Goal: Check status: Check status

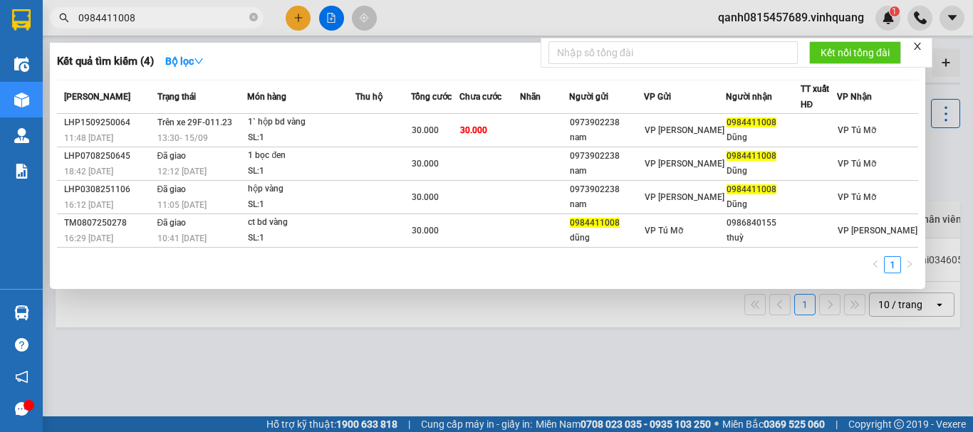
click at [261, 19] on span "0984411008" at bounding box center [157, 17] width 214 height 21
click at [256, 18] on icon "close-circle" at bounding box center [253, 17] width 9 height 9
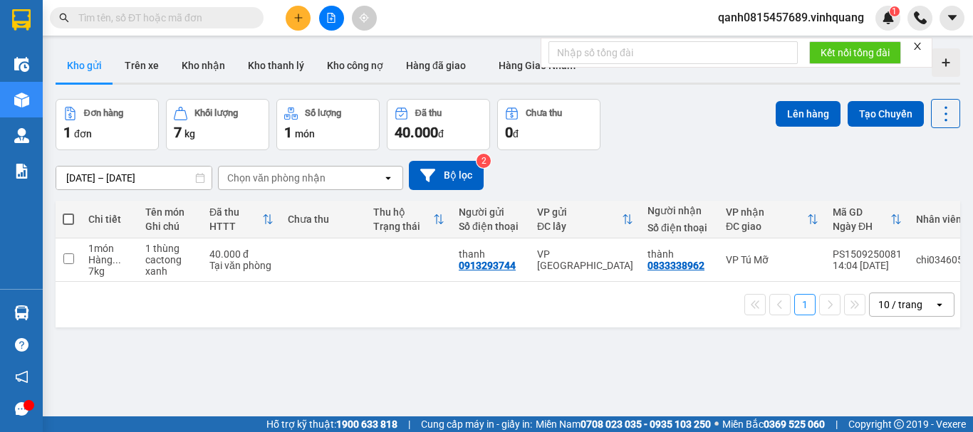
paste input "0844279999"
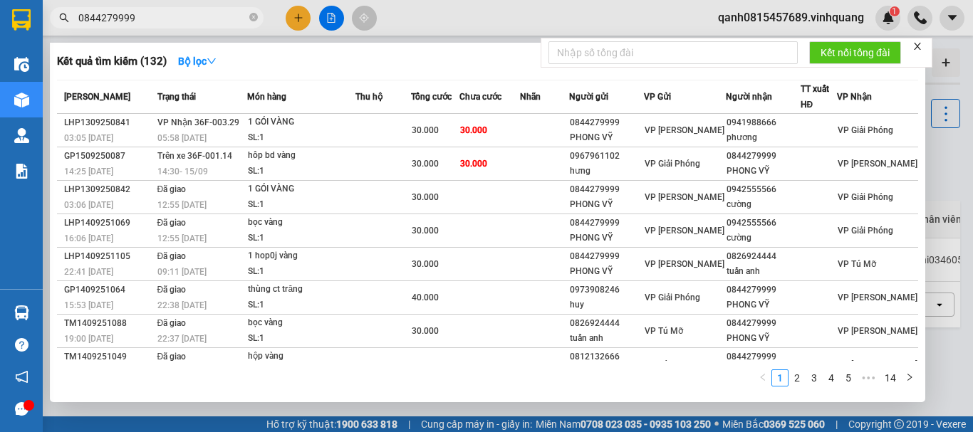
type input "0844279999"
click at [251, 13] on span at bounding box center [253, 18] width 9 height 14
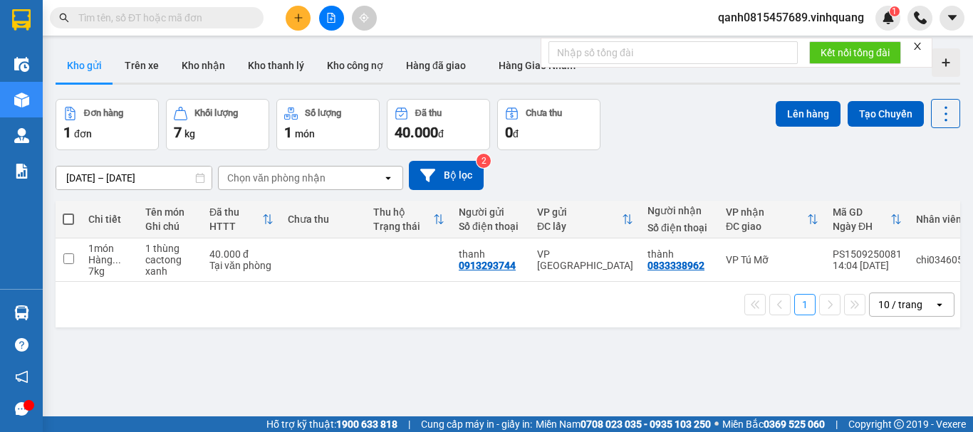
click at [189, 16] on input "text" at bounding box center [162, 18] width 168 height 16
paste input "0984411008"
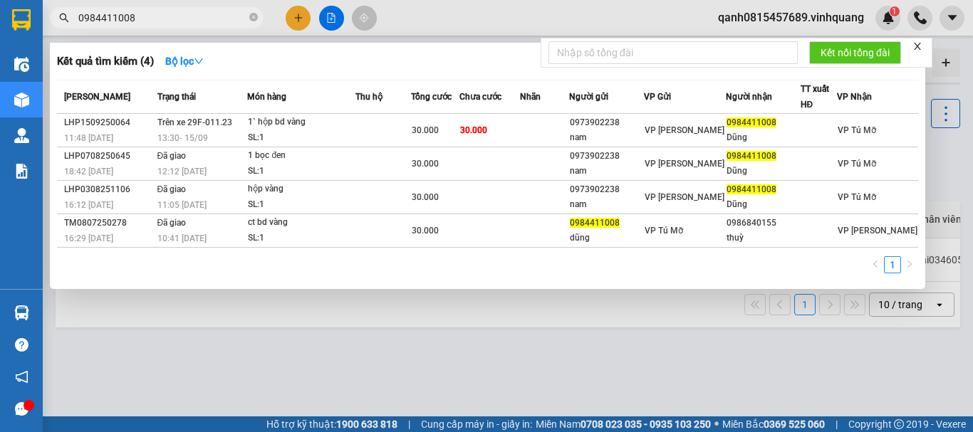
type input "0984411008"
click at [251, 18] on icon "close-circle" at bounding box center [253, 17] width 9 height 9
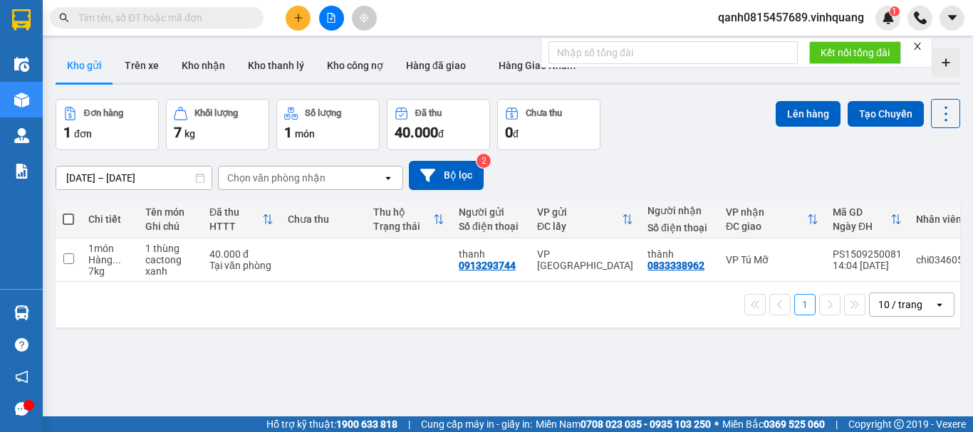
click at [228, 20] on input "text" at bounding box center [162, 18] width 168 height 16
paste input "0844279999"
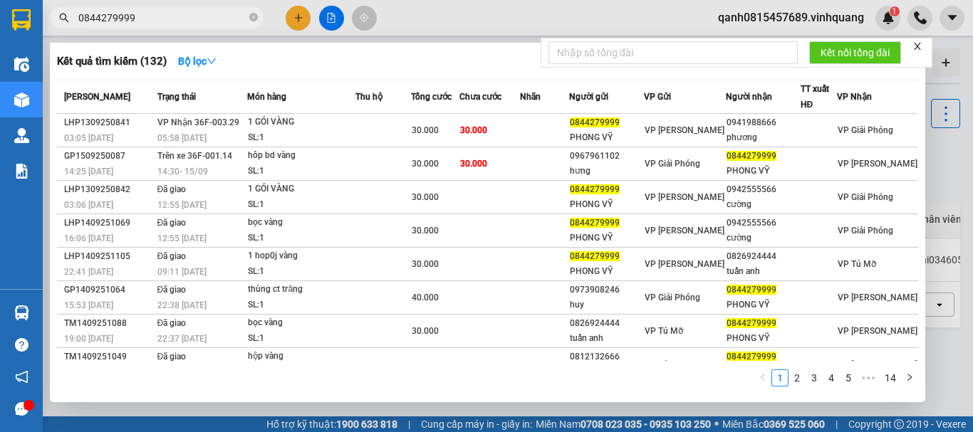
type input "0844279999"
drag, startPoint x: 253, startPoint y: 16, endPoint x: 197, endPoint y: 6, distance: 57.3
click at [251, 16] on icon "close-circle" at bounding box center [253, 17] width 9 height 9
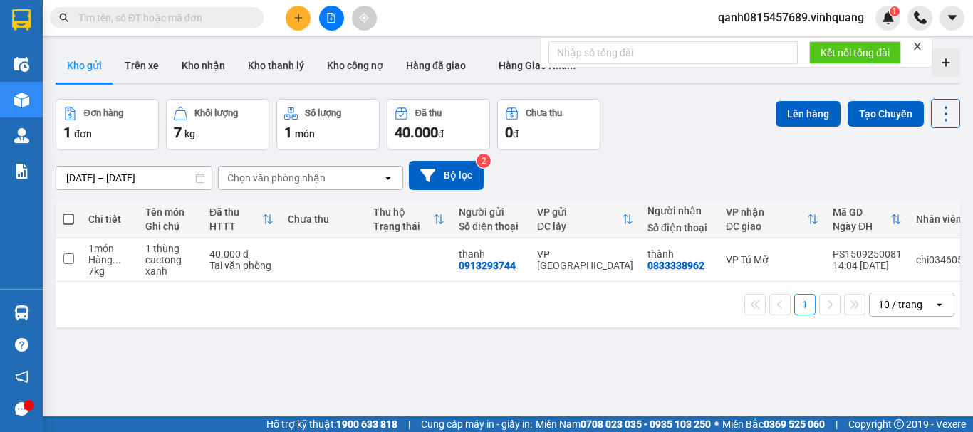
click at [197, 6] on div "Kết quả [PERSON_NAME] ( 132 ) Bộ lọc Mã ĐH Trạng thái Món hàng Thu hộ Tổng [PER…" at bounding box center [139, 18] width 278 height 25
click at [182, 24] on input "text" at bounding box center [162, 18] width 168 height 16
paste input "0965456692"
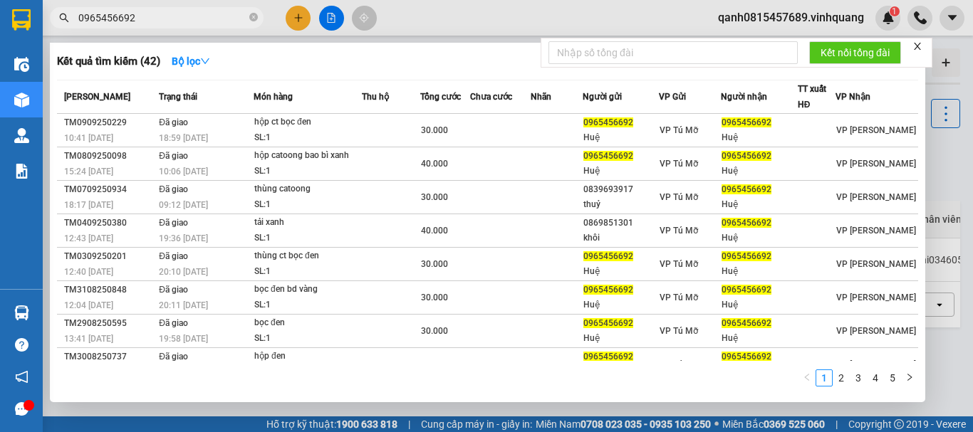
type input "0965456692"
click at [184, 26] on span "0965456692" at bounding box center [157, 17] width 214 height 21
click at [251, 20] on icon "close-circle" at bounding box center [253, 17] width 9 height 9
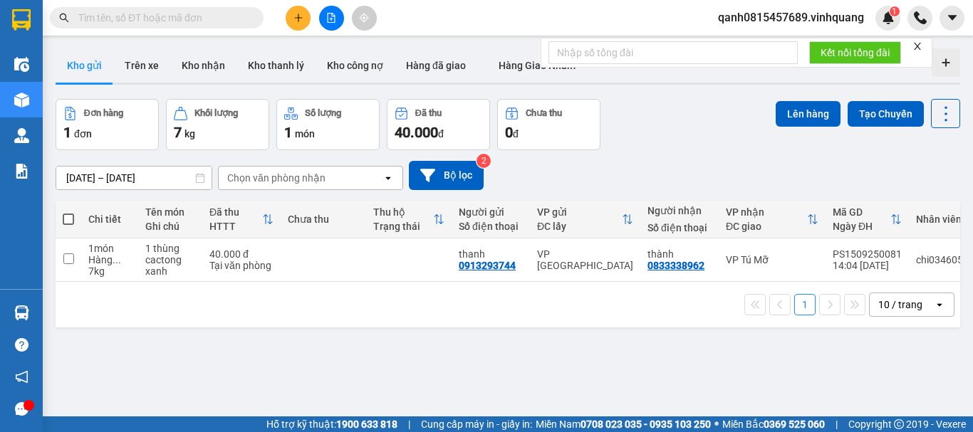
click at [103, 19] on input "text" at bounding box center [162, 18] width 168 height 16
click at [231, 25] on input "text" at bounding box center [162, 18] width 168 height 16
paste input "0345533363"
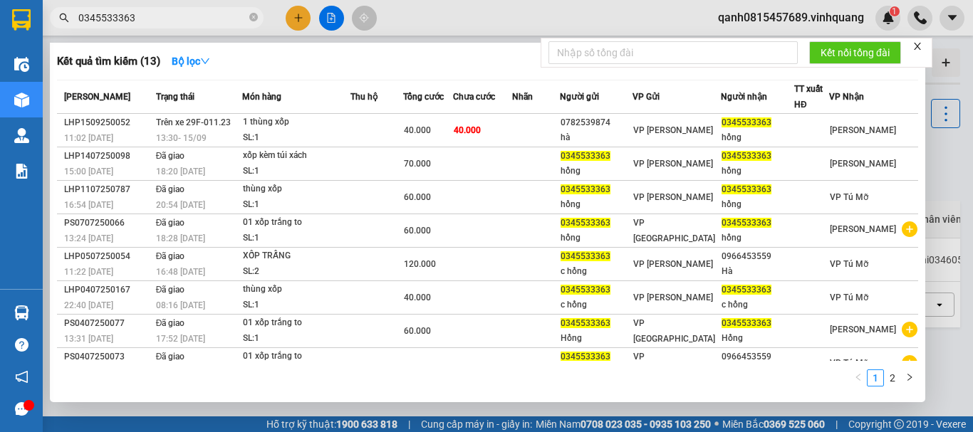
type input "0345533363"
click at [253, 16] on icon "close-circle" at bounding box center [253, 17] width 9 height 9
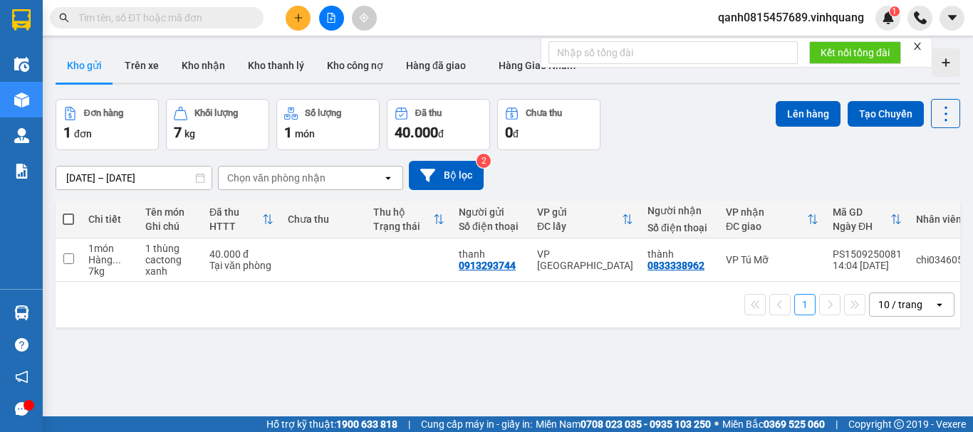
click at [217, 16] on input "text" at bounding box center [162, 18] width 168 height 16
paste input "0984429668"
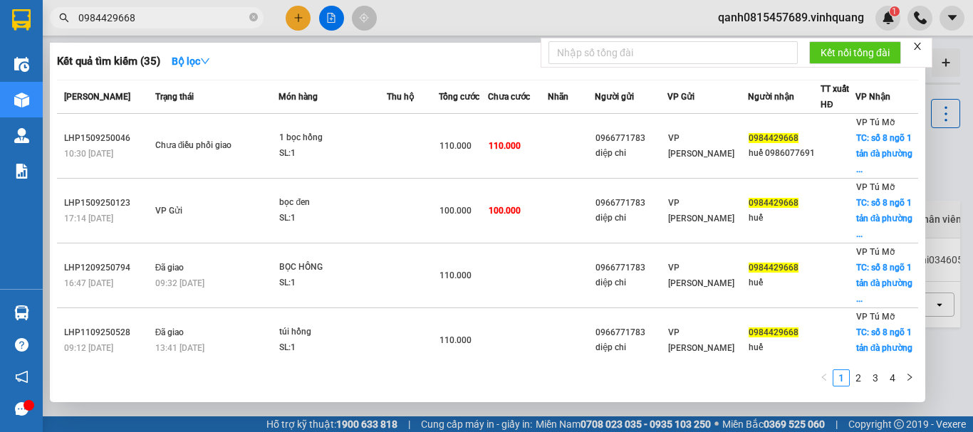
type input "0984429668"
click at [253, 13] on span at bounding box center [253, 18] width 9 height 14
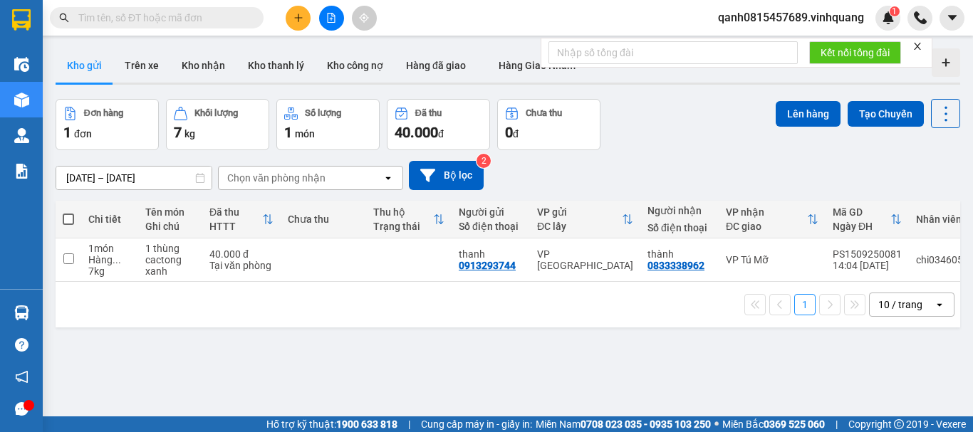
click at [220, 20] on input "text" at bounding box center [162, 18] width 168 height 16
paste input "0888335636"
type input "0888335636"
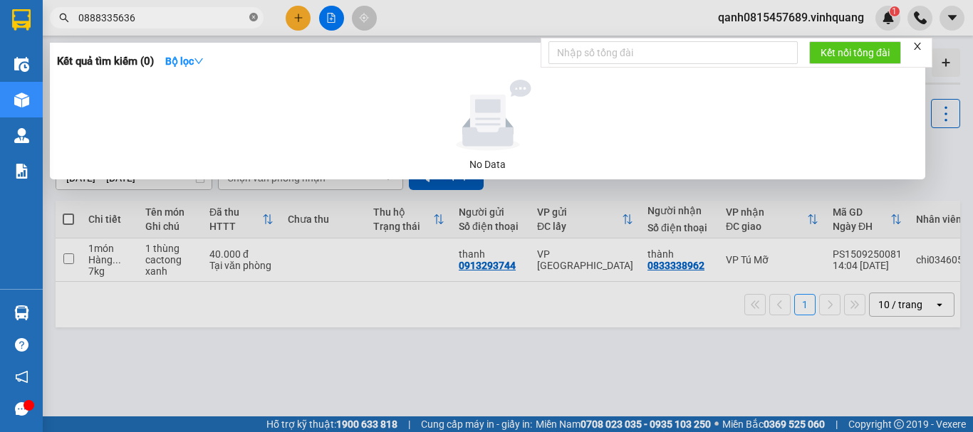
click at [251, 12] on span at bounding box center [253, 18] width 9 height 14
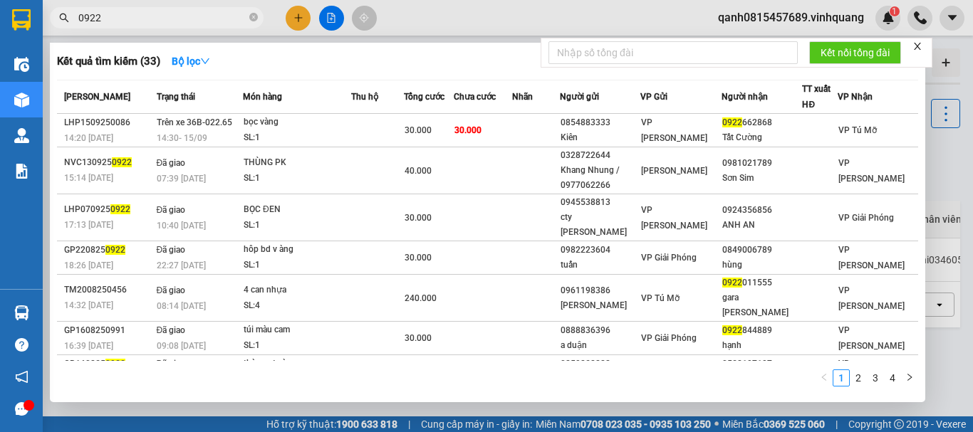
type input "0922"
